Goal: Task Accomplishment & Management: Manage account settings

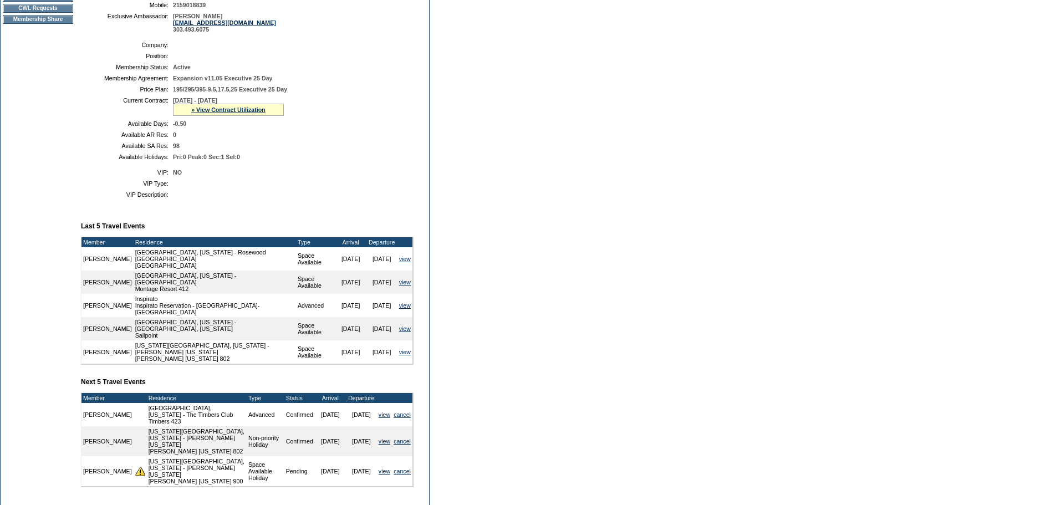
scroll to position [103, 0]
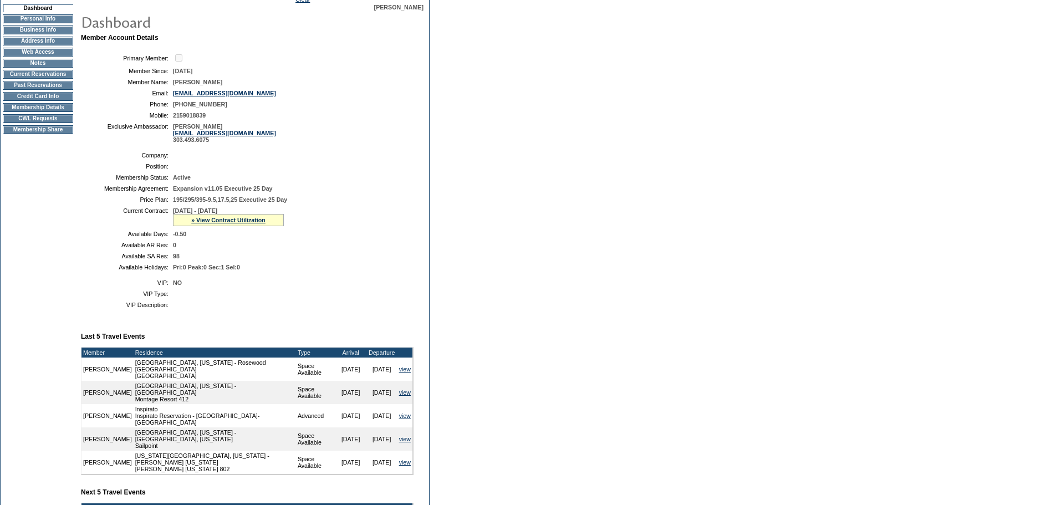
click at [40, 112] on td "Membership Details" at bounding box center [38, 107] width 70 height 9
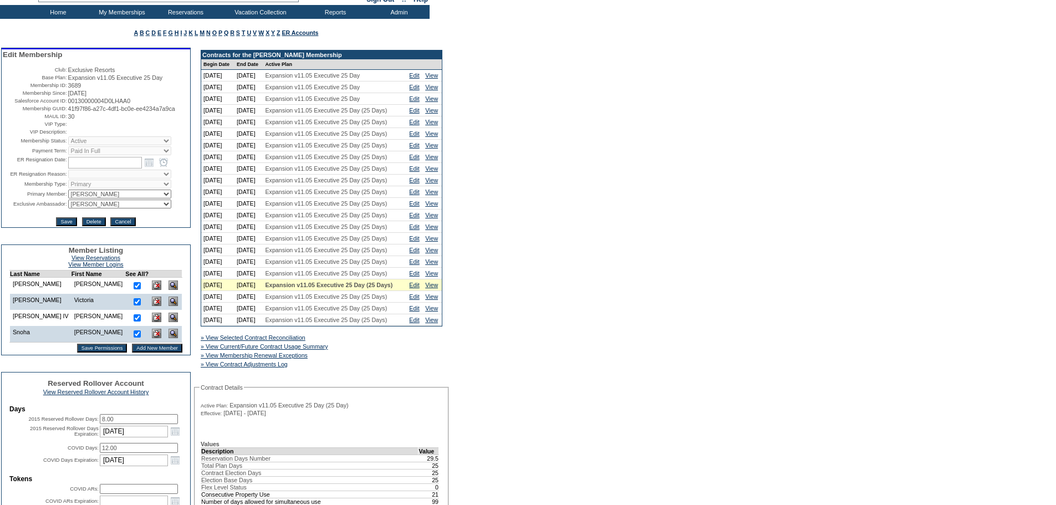
scroll to position [111, 0]
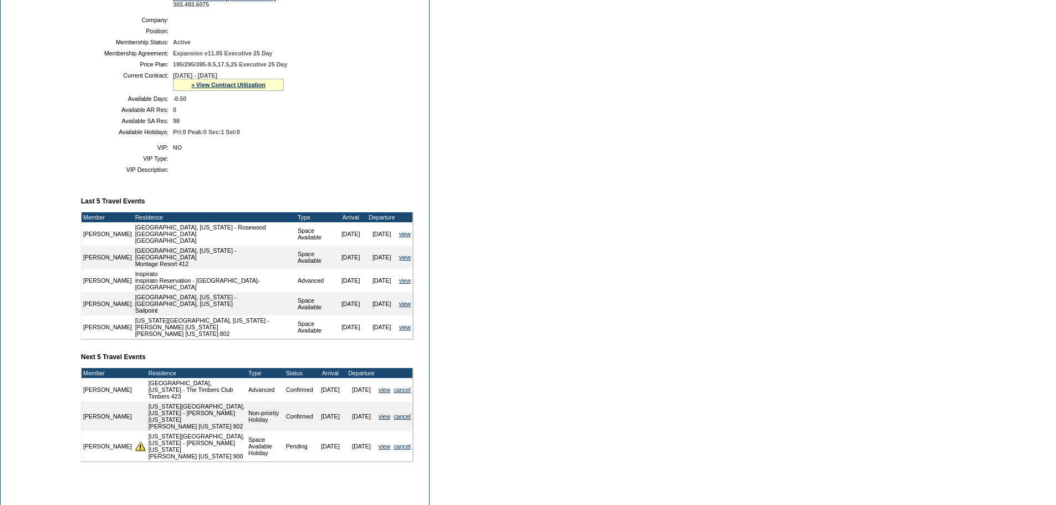
scroll to position [324, 0]
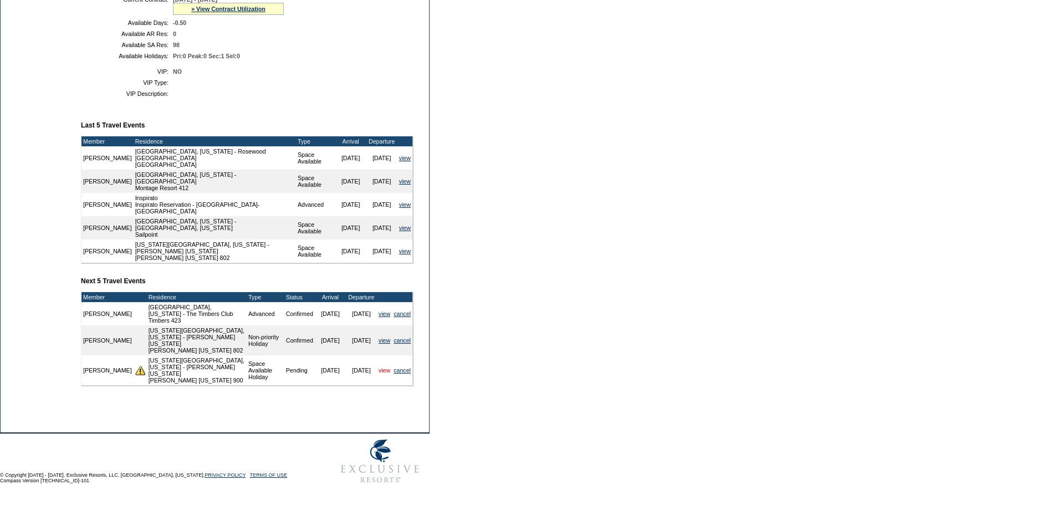
click at [380, 370] on link "view" at bounding box center [385, 370] width 12 height 7
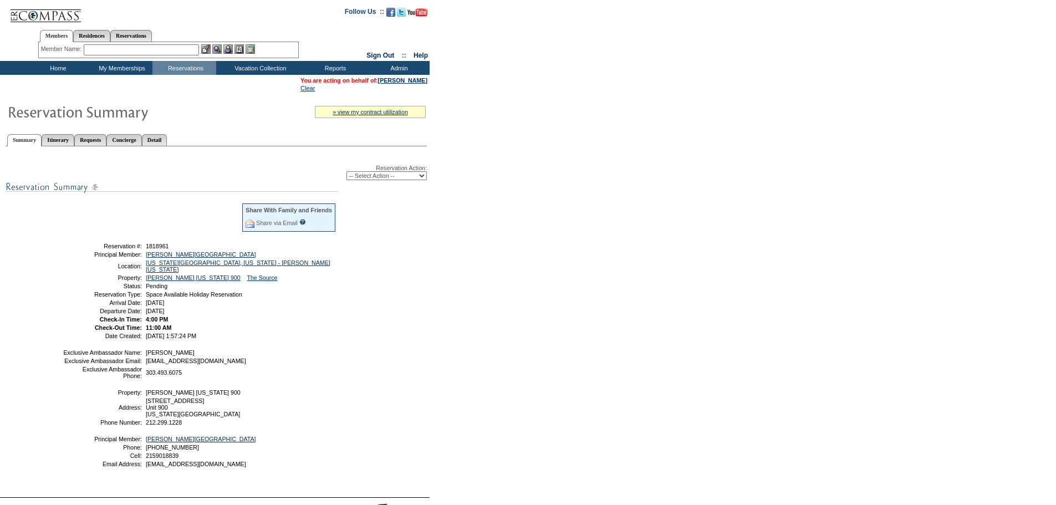
click at [422, 178] on select "-- Select Action -- Modify Reservation Dates Modify Reservation Cost Modify Occ…" at bounding box center [386, 175] width 80 height 9
select select "ChangeDates"
click at [346, 174] on select "-- Select Action -- Modify Reservation Dates Modify Reservation Cost Modify Occ…" at bounding box center [386, 175] width 80 height 9
